Goal: Task Accomplishment & Management: Use online tool/utility

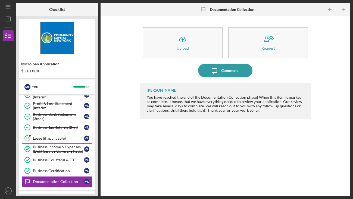
scroll to position [150, 0]
click at [59, 138] on div "Lease (if applicable)" at bounding box center [58, 139] width 51 height 4
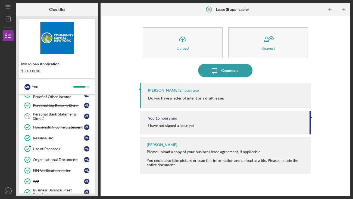
scroll to position [46, 0]
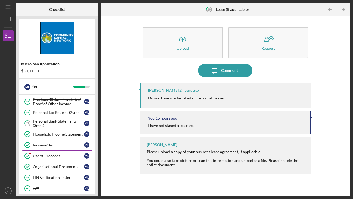
click at [52, 156] on div "Use of Proceeds" at bounding box center [58, 156] width 51 height 4
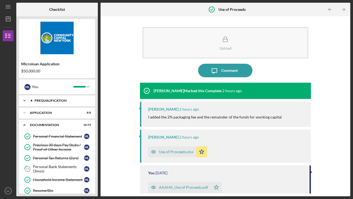
click at [57, 103] on div "Icon/Expander Prequalification 7 / 7" at bounding box center [57, 100] width 76 height 11
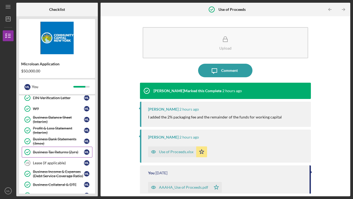
scroll to position [205, 0]
click at [52, 163] on div "Lease (if applicable)" at bounding box center [58, 163] width 51 height 4
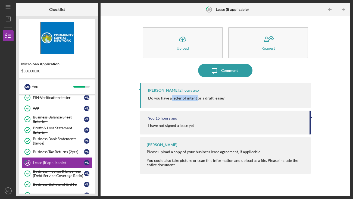
drag, startPoint x: 171, startPoint y: 99, endPoint x: 197, endPoint y: 100, distance: 25.9
click at [197, 100] on p "Do you have a letter of intent or a draft lease?" at bounding box center [186, 98] width 76 height 6
copy p "letter of intent"
